Goal: Find contact information: Find contact information

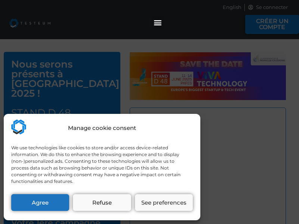
select select "US"
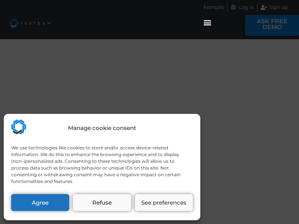
select select "US"
